Goal: Information Seeking & Learning: Learn about a topic

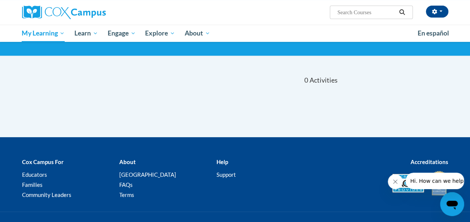
scroll to position [44, 0]
click at [394, 176] on button "Close message from company" at bounding box center [395, 181] width 15 height 15
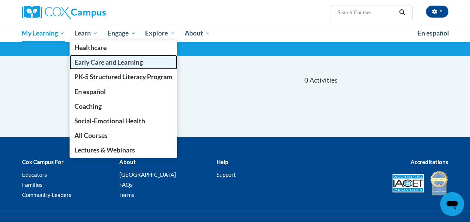
click at [99, 62] on span "Early Care and Learning" at bounding box center [108, 62] width 68 height 8
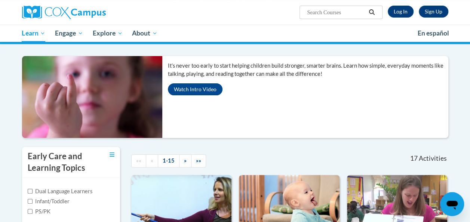
scroll to position [64, 0]
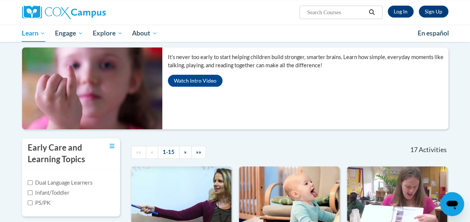
click at [191, 216] on img at bounding box center [181, 204] width 100 height 76
